Goal: Task Accomplishment & Management: Use online tool/utility

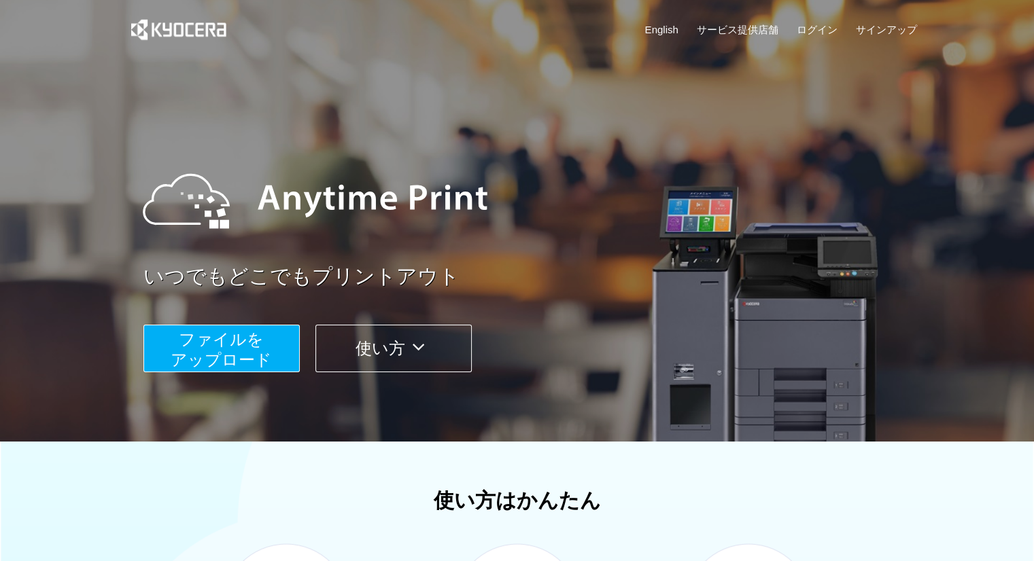
click at [274, 349] on button "ファイルを ​​アップロード" at bounding box center [221, 349] width 156 height 48
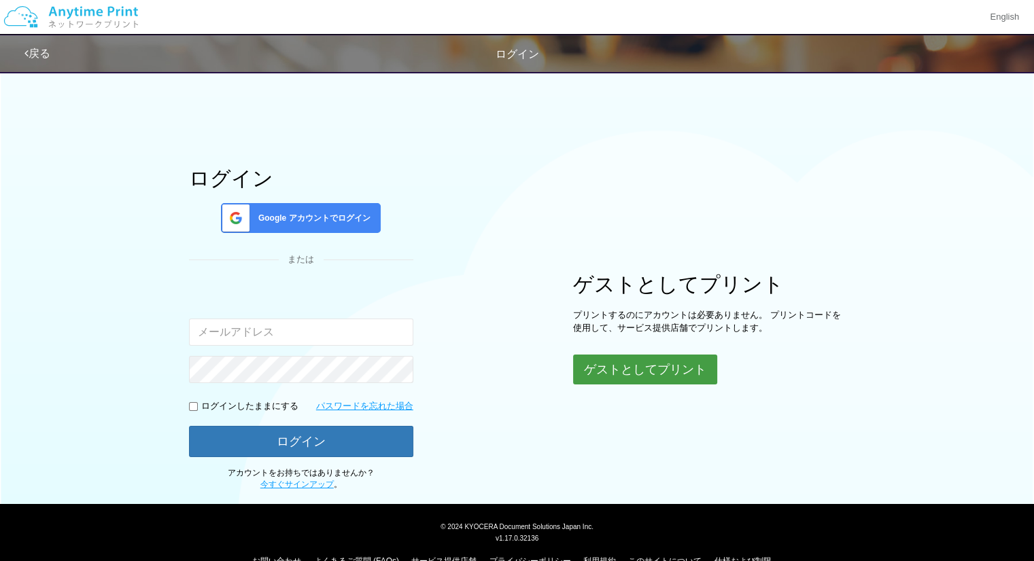
click at [618, 382] on button "ゲストとしてプリント" at bounding box center [645, 370] width 144 height 30
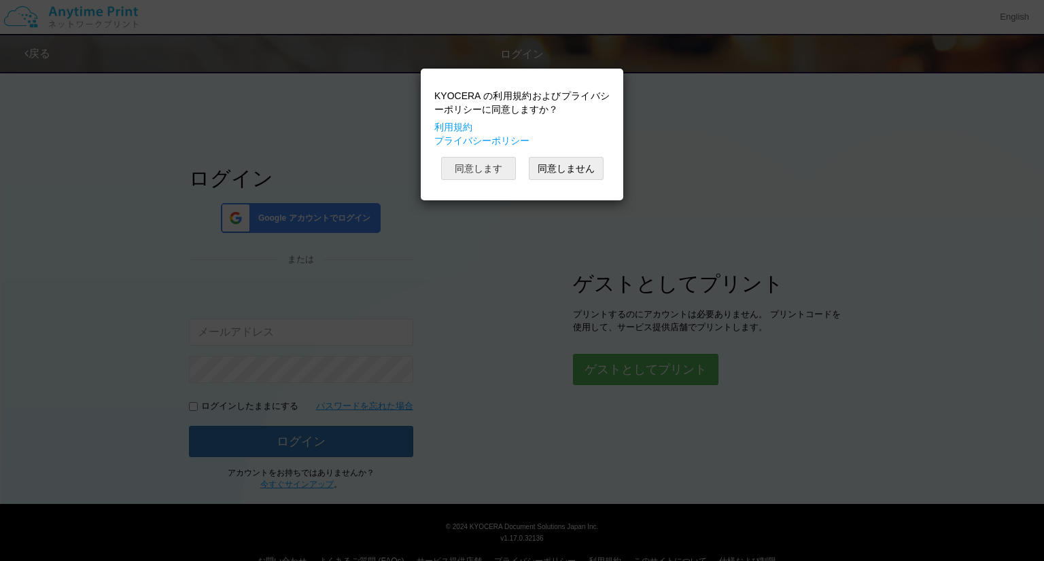
click at [484, 172] on button "同意します" at bounding box center [478, 168] width 75 height 23
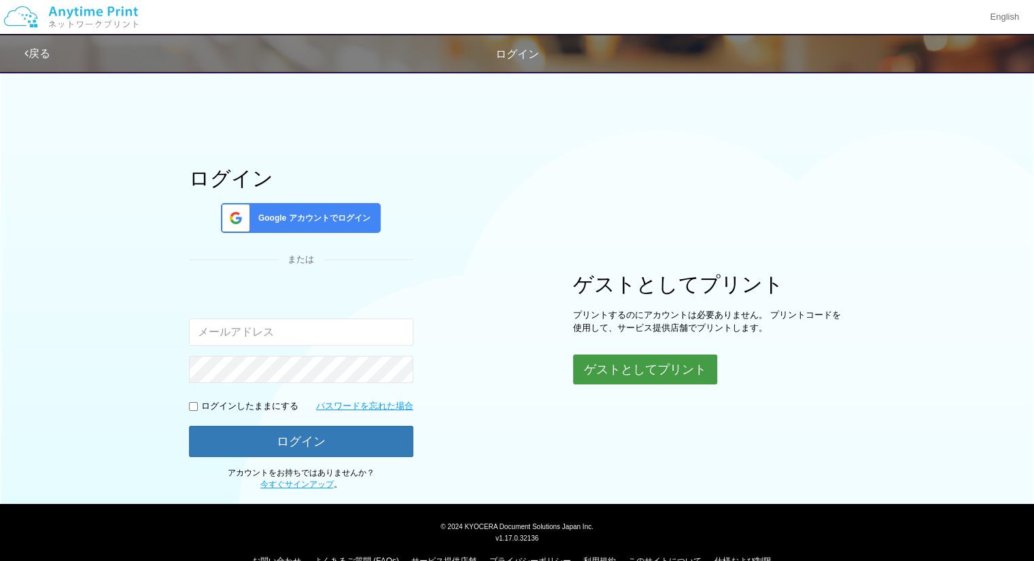
click at [593, 365] on button "ゲストとしてプリント" at bounding box center [645, 370] width 144 height 30
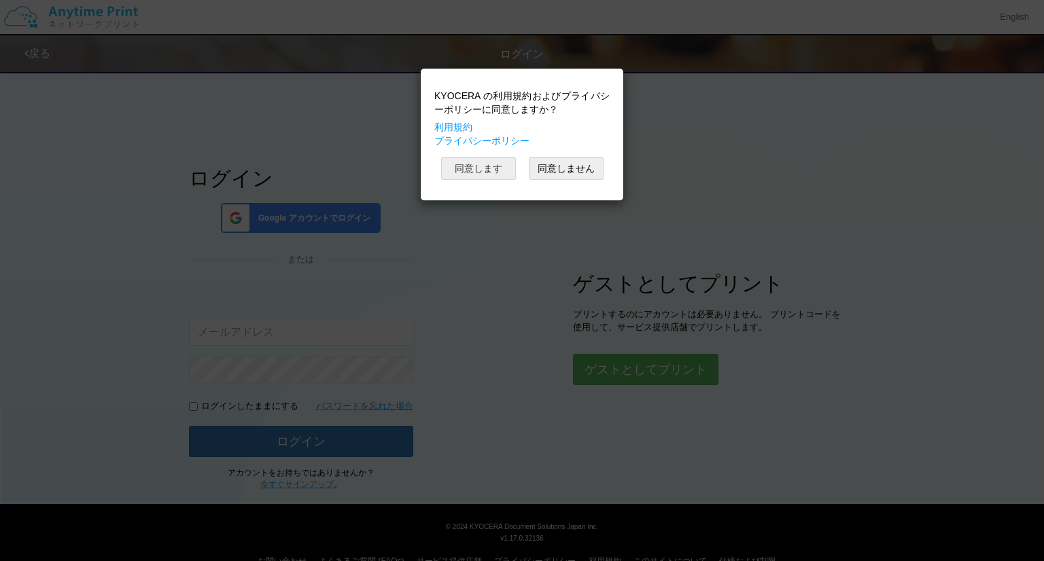
click at [493, 166] on button "同意します" at bounding box center [478, 168] width 75 height 23
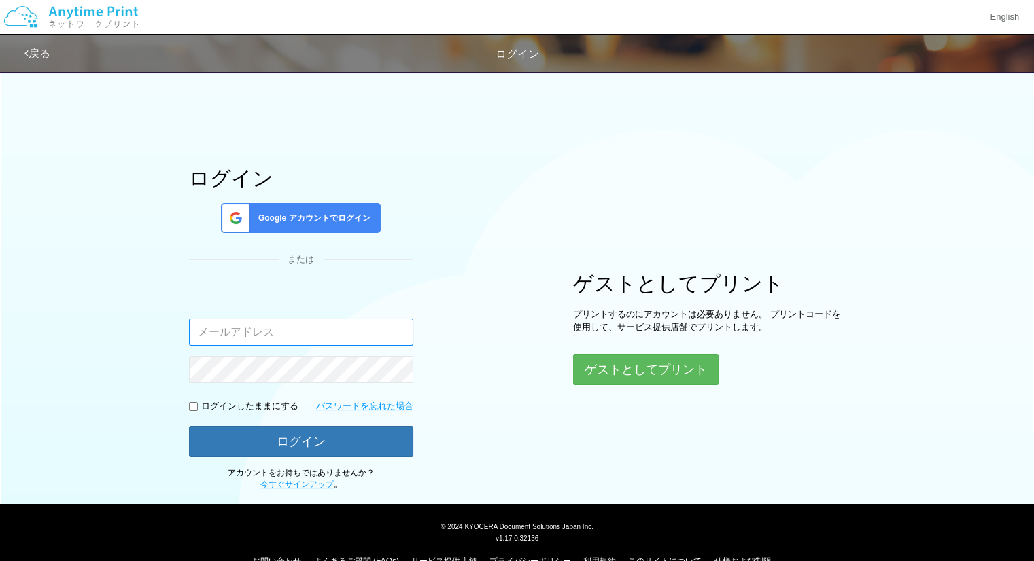
click at [325, 331] on input "email" at bounding box center [301, 332] width 224 height 27
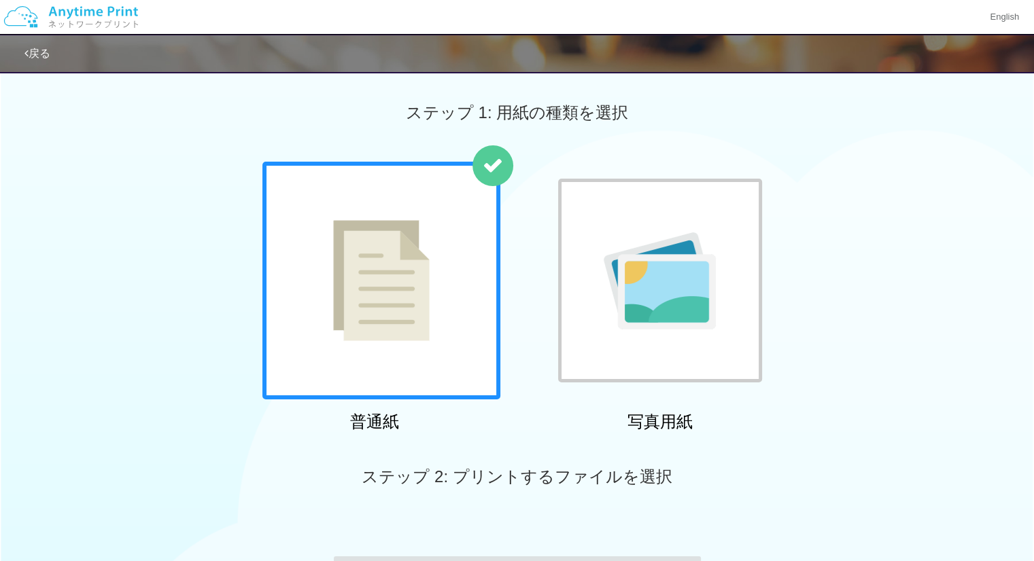
click at [341, 270] on img at bounding box center [381, 280] width 96 height 121
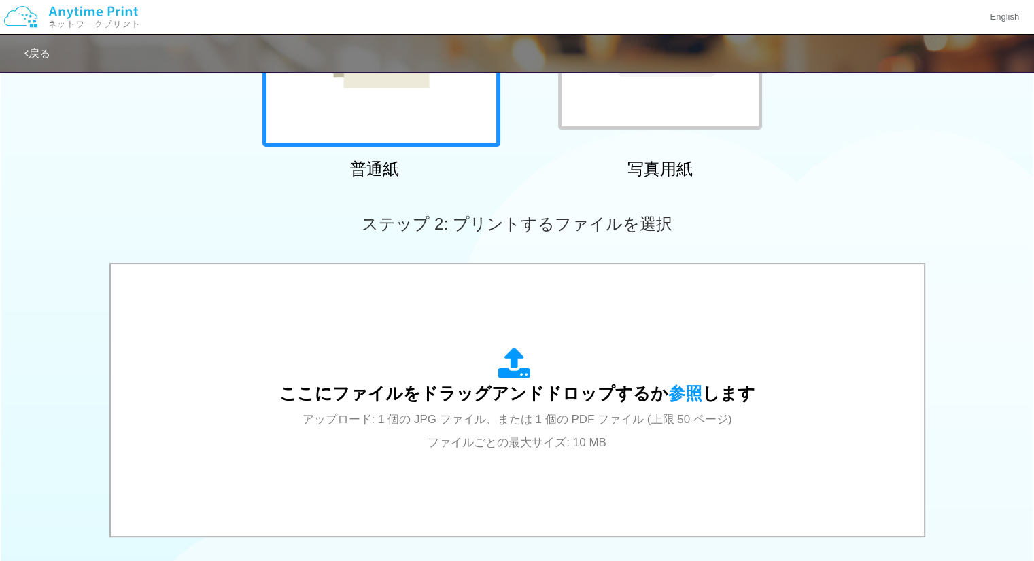
scroll to position [346, 0]
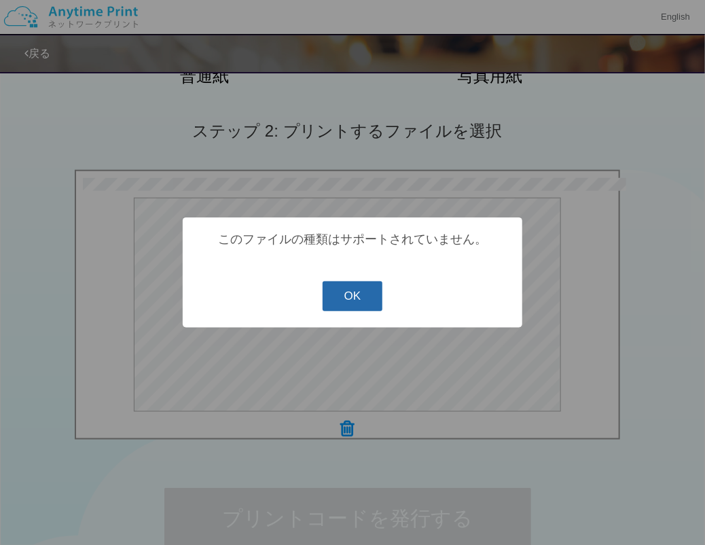
click at [361, 294] on button "OK" at bounding box center [353, 296] width 60 height 30
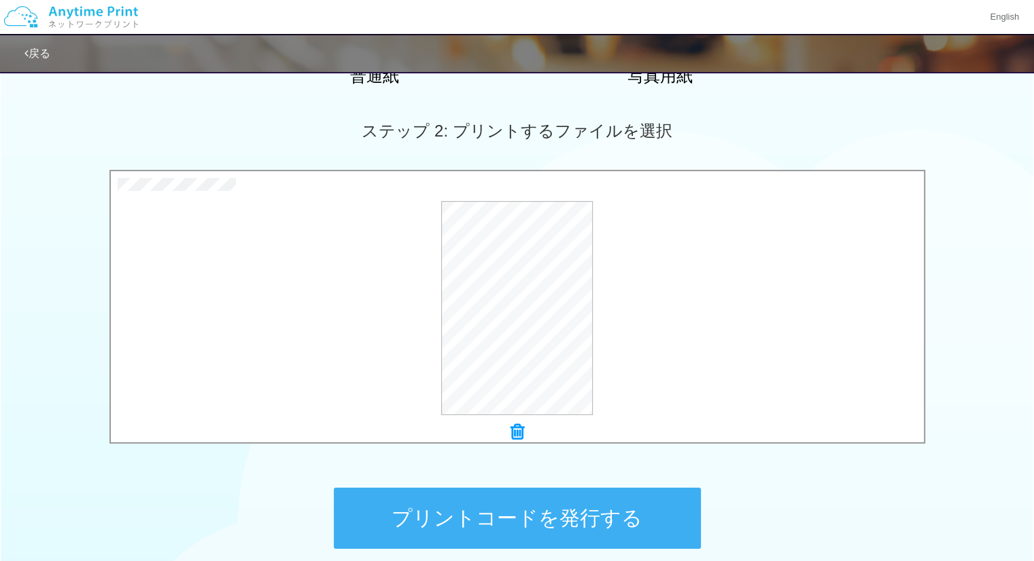
click at [569, 512] on button "プリントコードを発行する" at bounding box center [517, 518] width 367 height 61
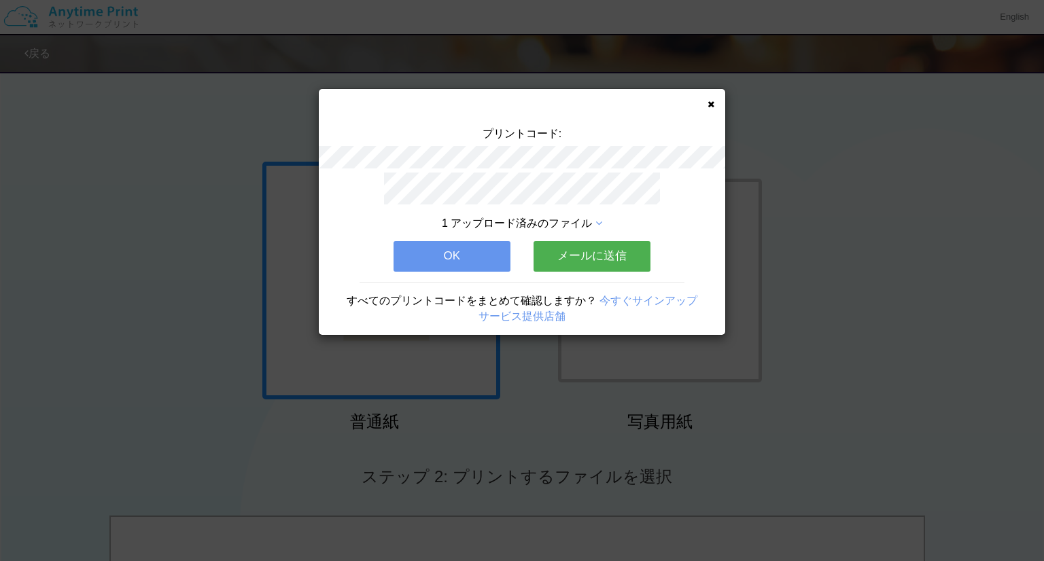
click at [568, 253] on button "メールに送信" at bounding box center [591, 256] width 117 height 30
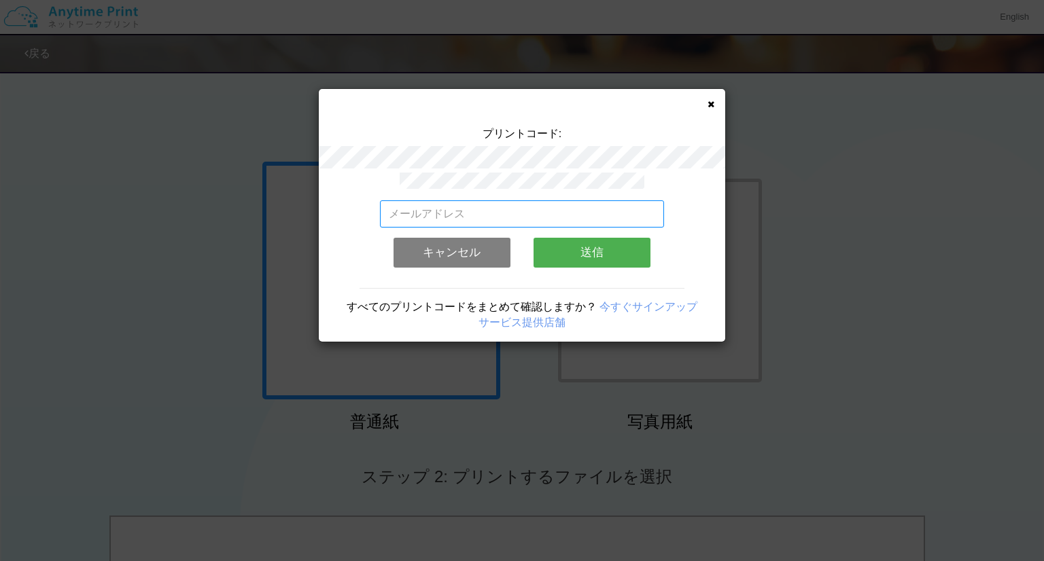
click at [535, 207] on input "email" at bounding box center [522, 213] width 285 height 27
type input "[EMAIL_ADDRESS][DOMAIN_NAME]"
click at [593, 245] on button "送信" at bounding box center [591, 253] width 117 height 30
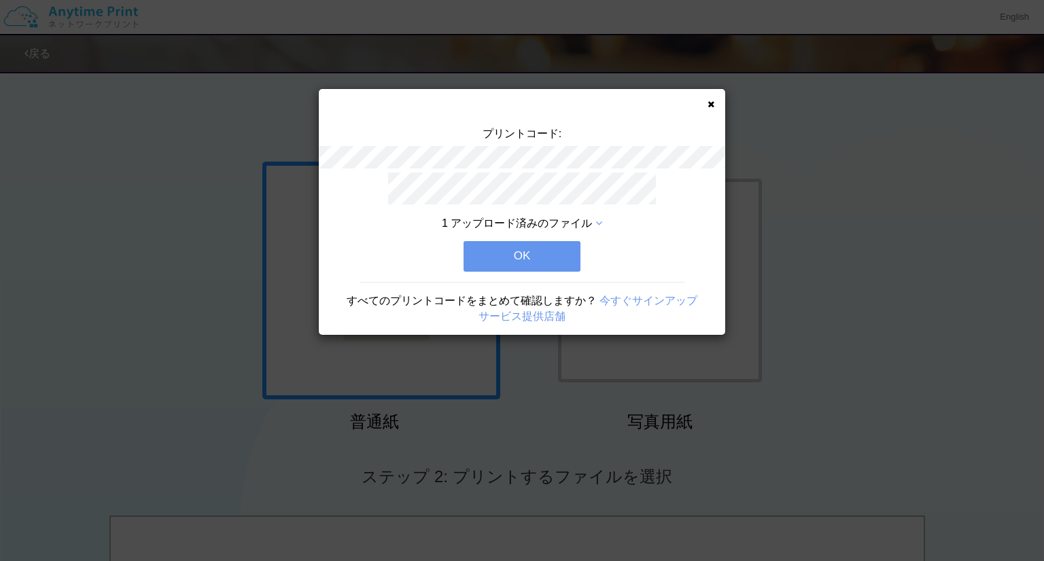
click at [552, 251] on button "OK" at bounding box center [521, 256] width 117 height 30
